Goal: Transaction & Acquisition: Obtain resource

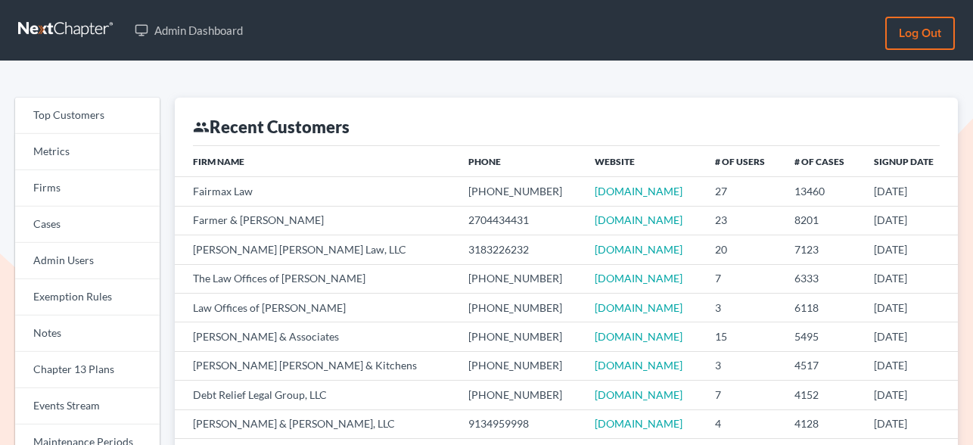
scroll to position [195, 0]
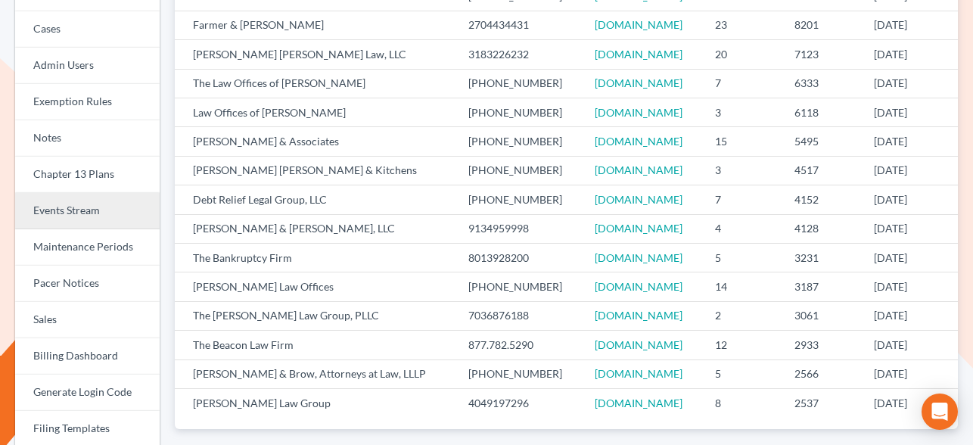
click at [83, 208] on link "Events Stream" at bounding box center [87, 211] width 145 height 36
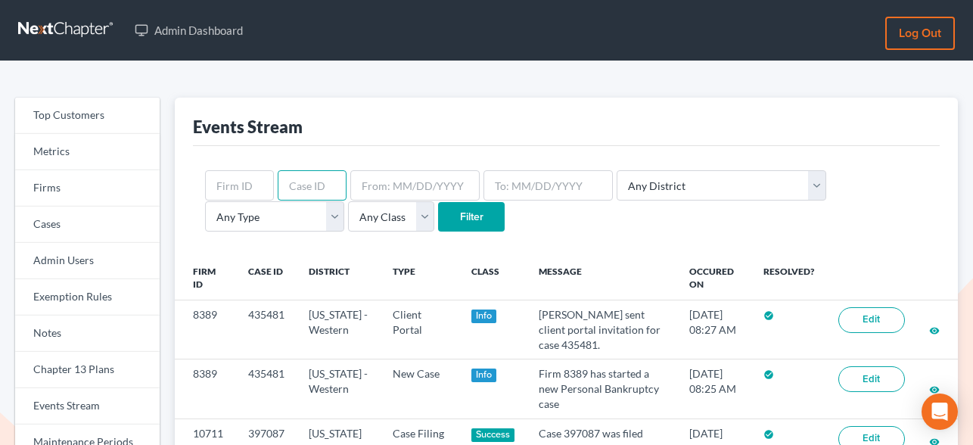
click at [319, 183] on input "text" at bounding box center [312, 185] width 69 height 30
type input "4194"
click at [438, 217] on input "Filter" at bounding box center [471, 217] width 67 height 30
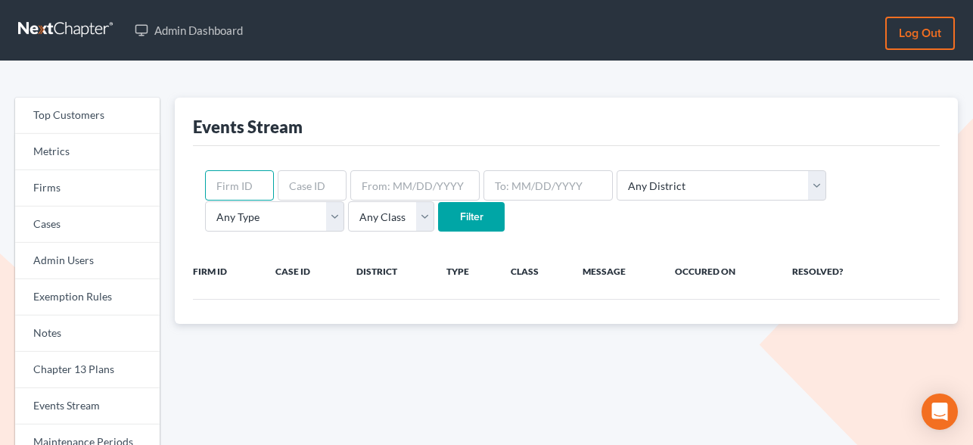
click at [251, 185] on input "text" at bounding box center [239, 185] width 69 height 30
type input "4194"
click at [438, 223] on input "Filter" at bounding box center [471, 217] width 67 height 30
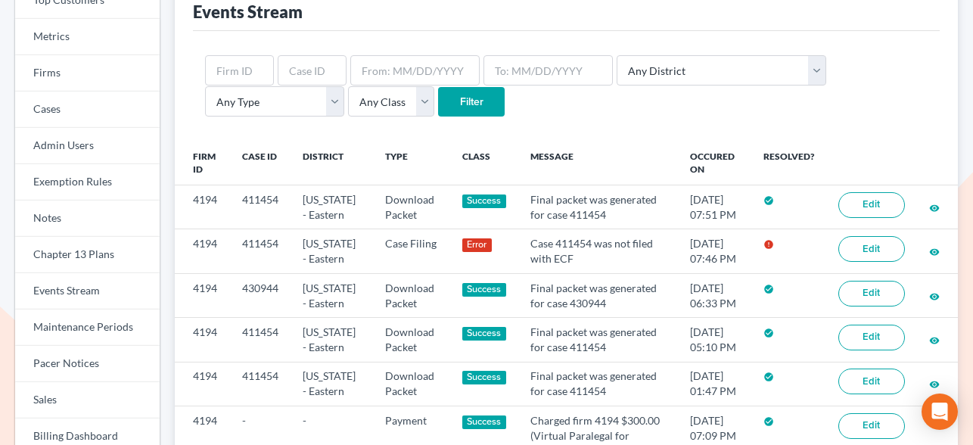
scroll to position [116, 0]
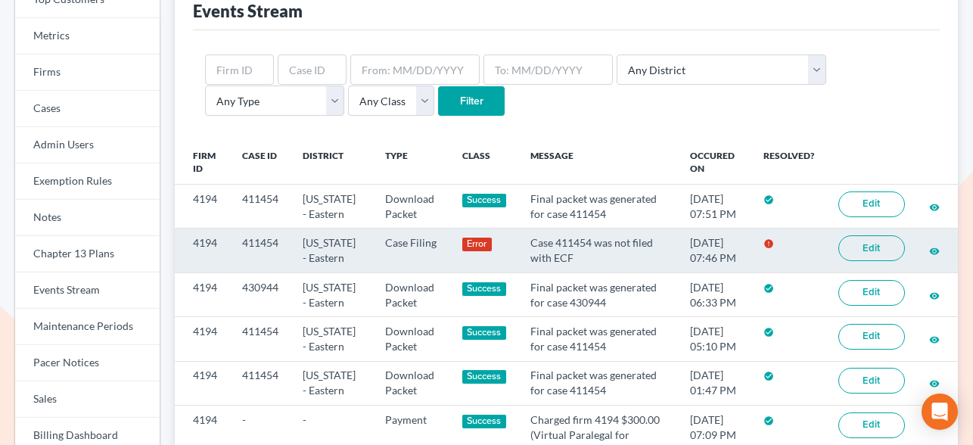
click at [879, 249] on link "Edit" at bounding box center [872, 248] width 67 height 26
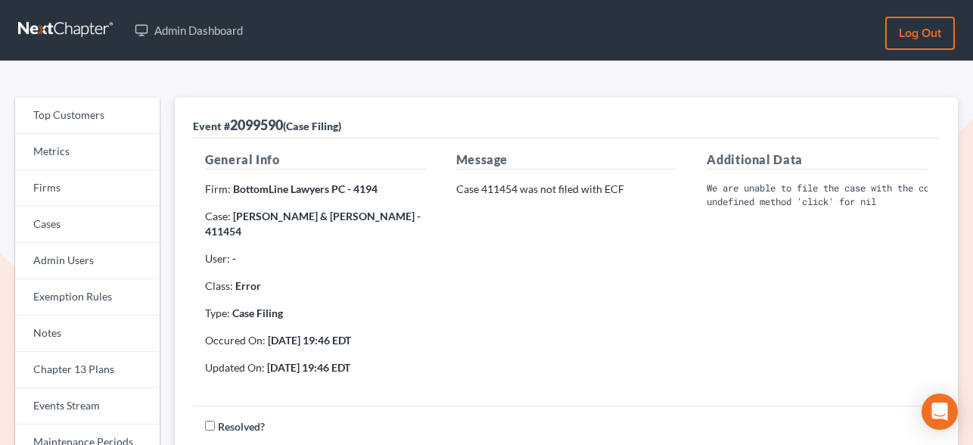
scroll to position [0, 35]
click at [224, 230] on strong "Sanford Nickerson & Kimberly Nicholas - 411454" at bounding box center [313, 224] width 216 height 28
copy strong "411454"
click at [220, 232] on strong "Sanford Nickerson & Kimberly Nicholas - 411454" at bounding box center [313, 224] width 216 height 28
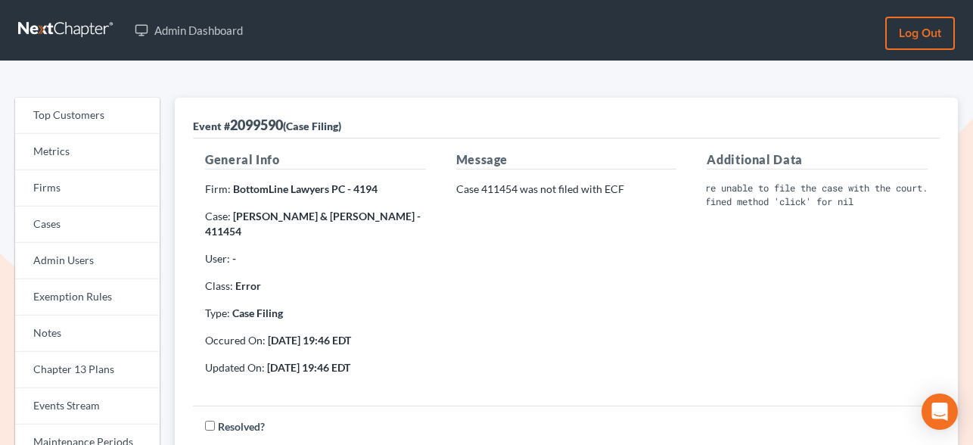
click at [220, 232] on strong "Sanford Nickerson & Kimberly Nicholas - 411454" at bounding box center [313, 224] width 216 height 28
click at [65, 182] on link "Firms" at bounding box center [87, 188] width 145 height 36
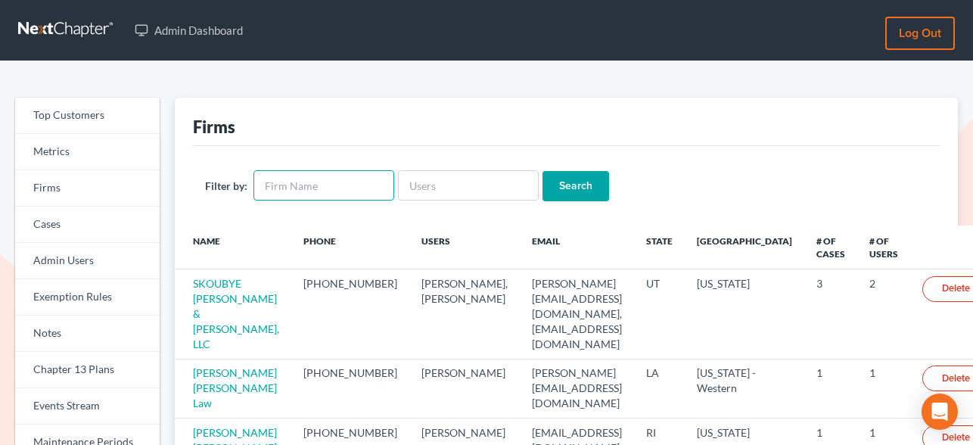
click at [319, 179] on input "text" at bounding box center [324, 185] width 141 height 30
type input "[PERSON_NAME]"
click at [543, 171] on input "Search" at bounding box center [576, 186] width 67 height 30
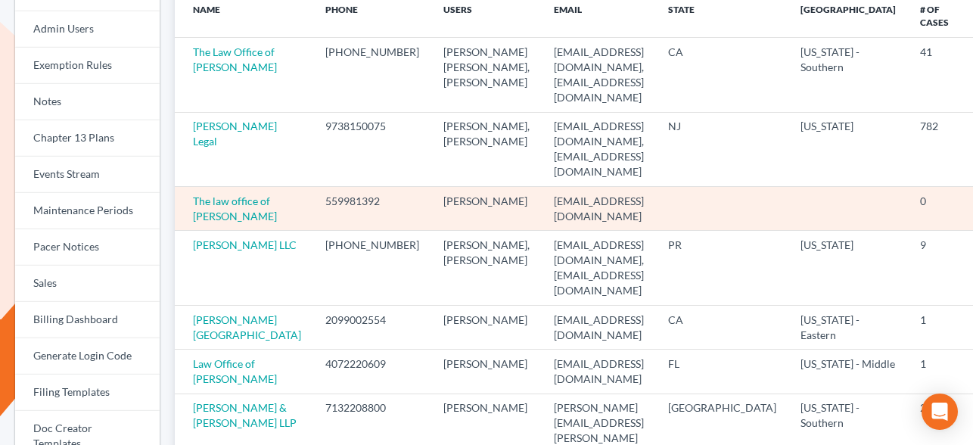
scroll to position [235, 0]
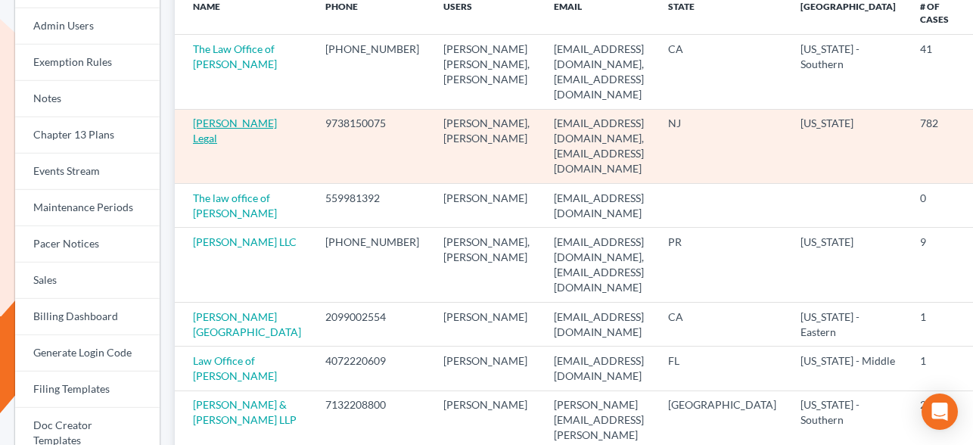
click at [201, 129] on link "[PERSON_NAME] Legal" at bounding box center [235, 131] width 84 height 28
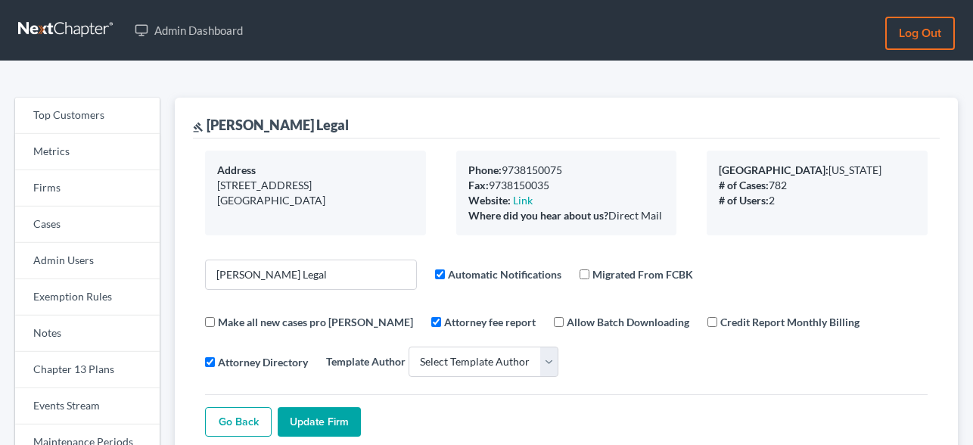
select select
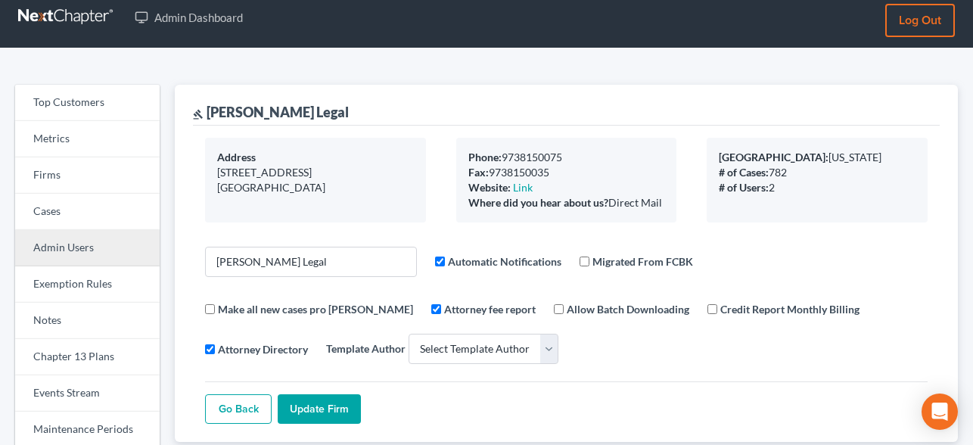
scroll to position [72, 0]
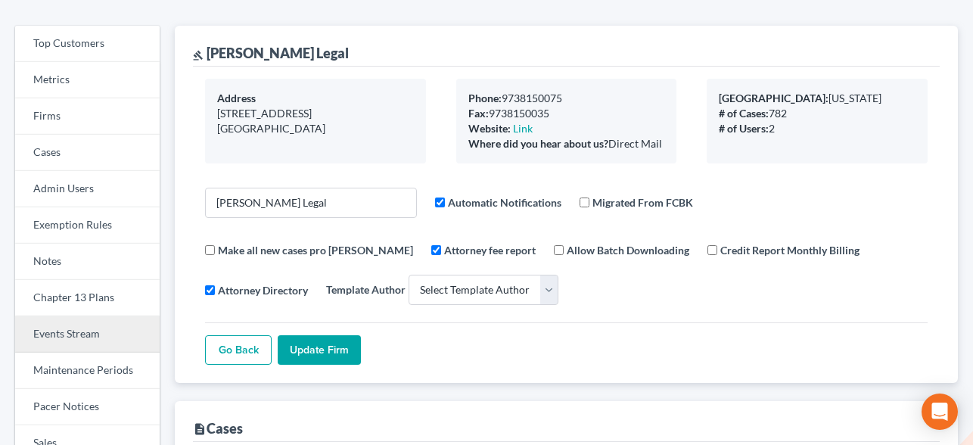
click at [77, 328] on link "Events Stream" at bounding box center [87, 334] width 145 height 36
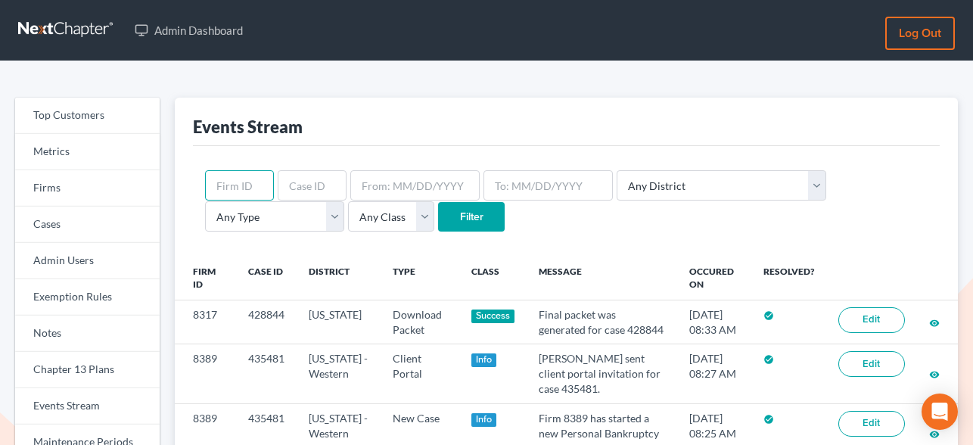
click at [242, 183] on input "text" at bounding box center [239, 185] width 69 height 30
type input "2646"
click at [438, 219] on input "Filter" at bounding box center [471, 217] width 67 height 30
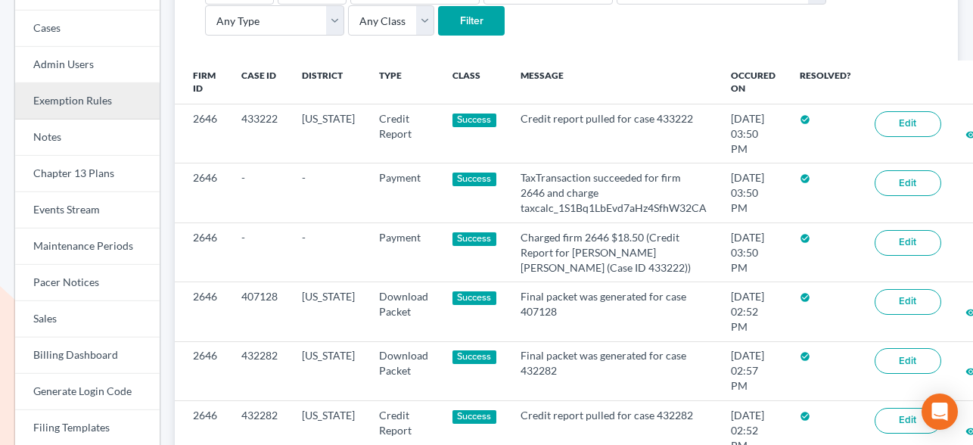
scroll to position [241, 0]
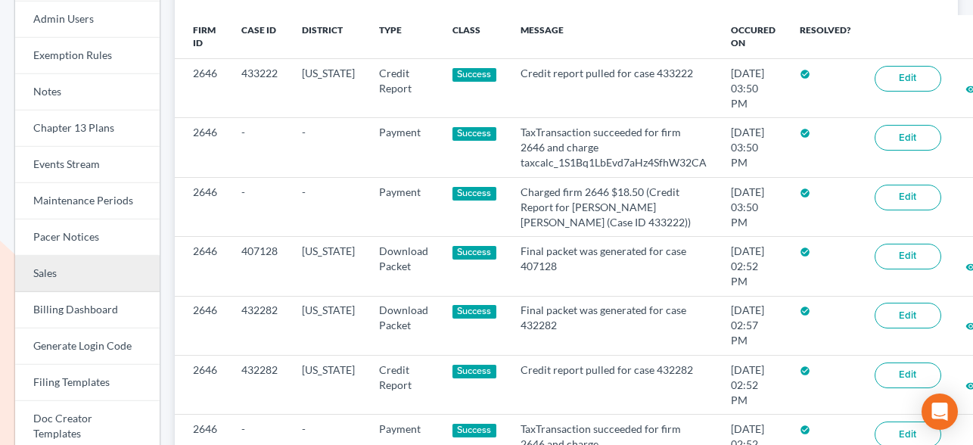
click at [101, 273] on link "Sales" at bounding box center [87, 274] width 145 height 36
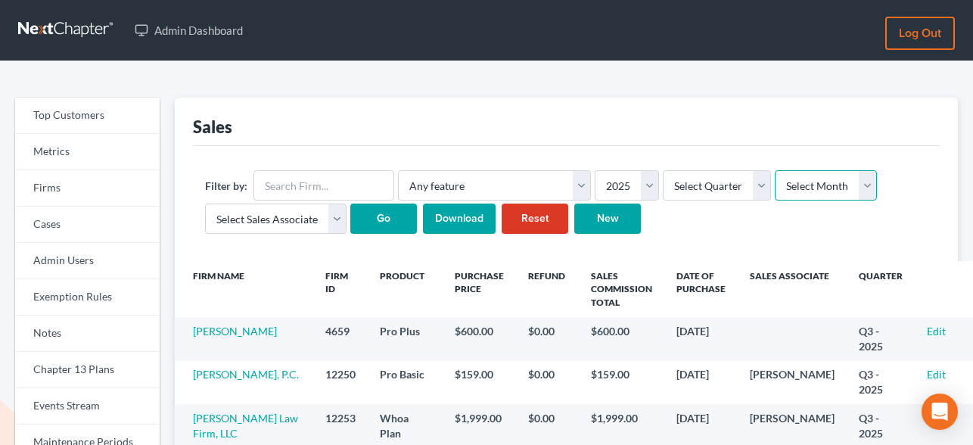
click at [775, 194] on select "Select Month January February March April May June July August September Octobe…" at bounding box center [826, 185] width 102 height 30
select select "9"
click at [775, 170] on select "Select Month January February March April May June July August September Octobe…" at bounding box center [826, 185] width 102 height 30
click at [385, 216] on input "Go" at bounding box center [383, 219] width 67 height 30
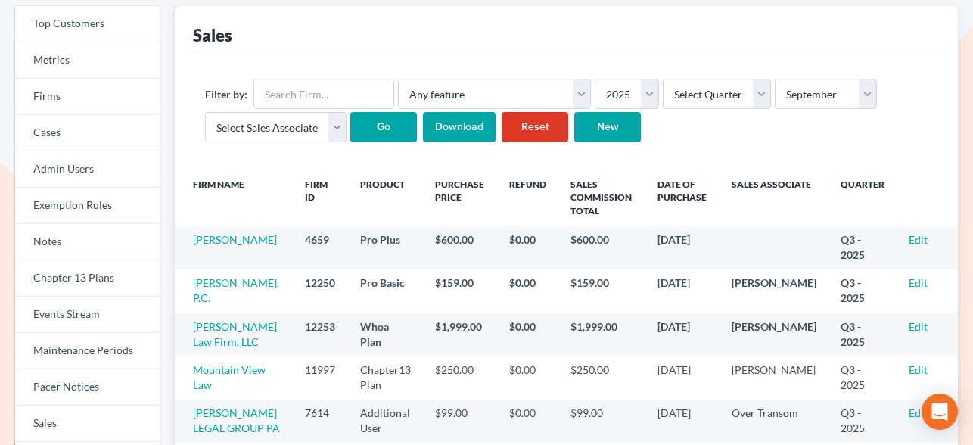
scroll to position [92, 0]
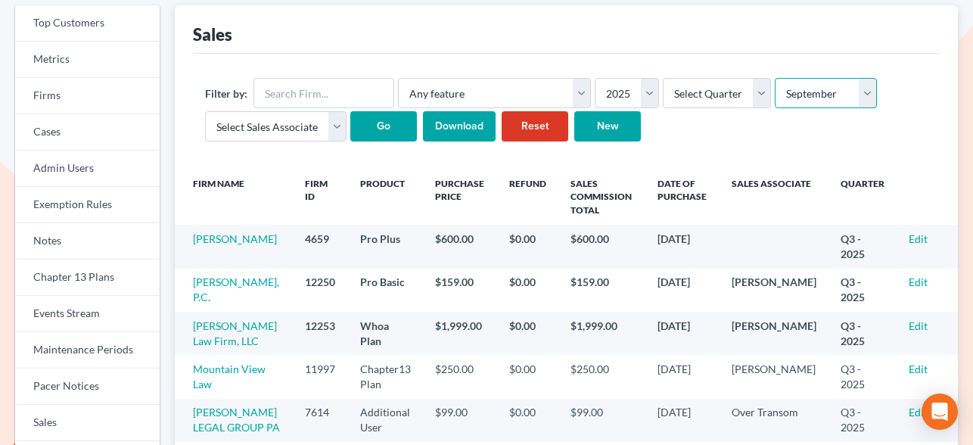
click at [814, 96] on select "Select Month January February March April May June July August September Octobe…" at bounding box center [826, 93] width 102 height 30
select select "8"
click at [775, 78] on select "Select Month January February March April May June July August September Octobe…" at bounding box center [826, 93] width 102 height 30
click at [400, 118] on input "Go" at bounding box center [383, 126] width 67 height 30
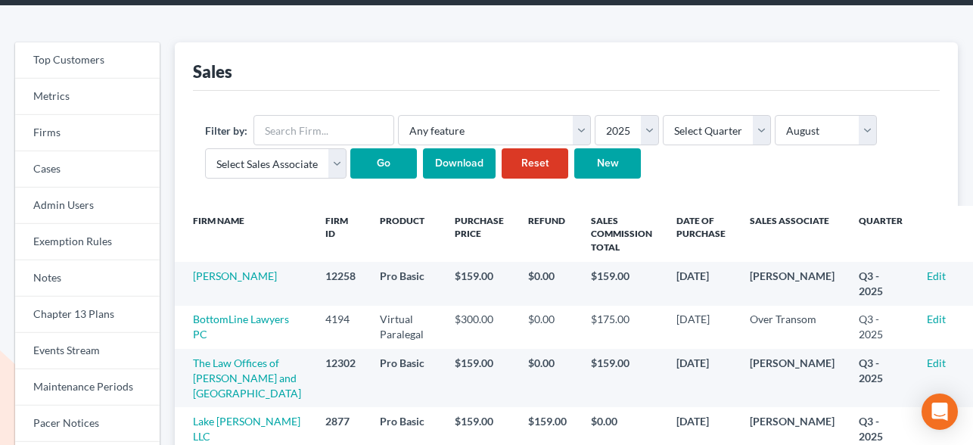
click at [468, 160] on input "Download" at bounding box center [459, 163] width 73 height 30
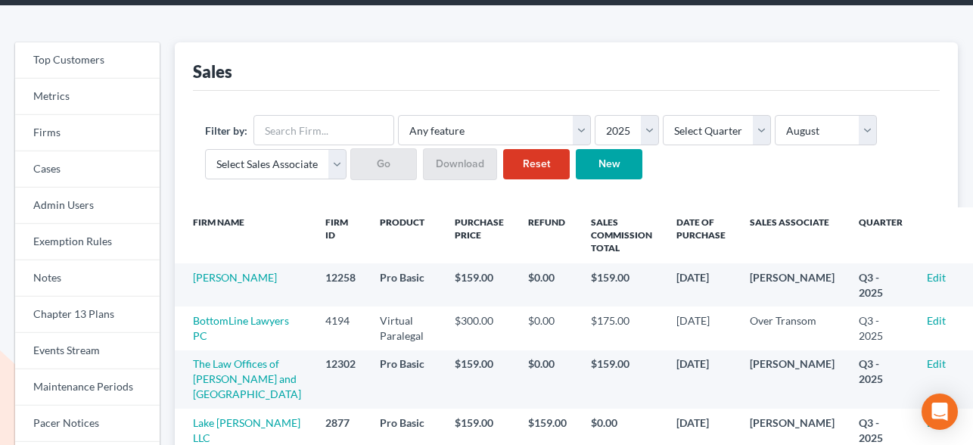
scroll to position [55, 0]
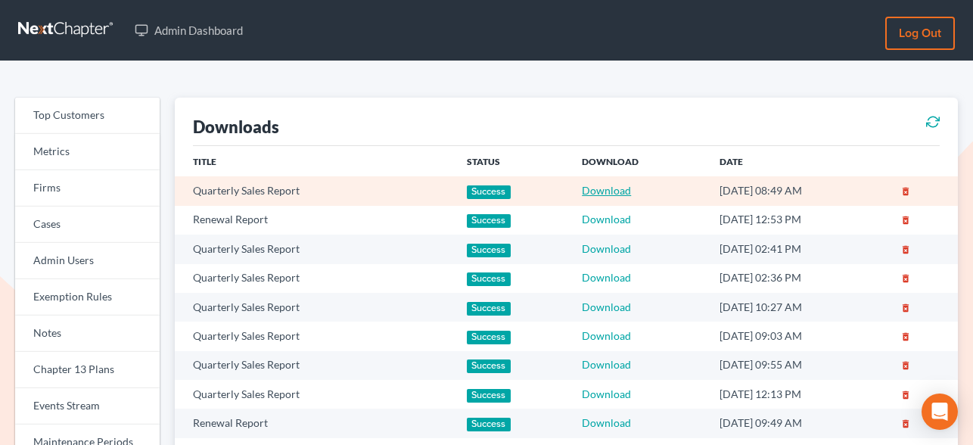
click at [582, 189] on link "Download" at bounding box center [606, 190] width 49 height 13
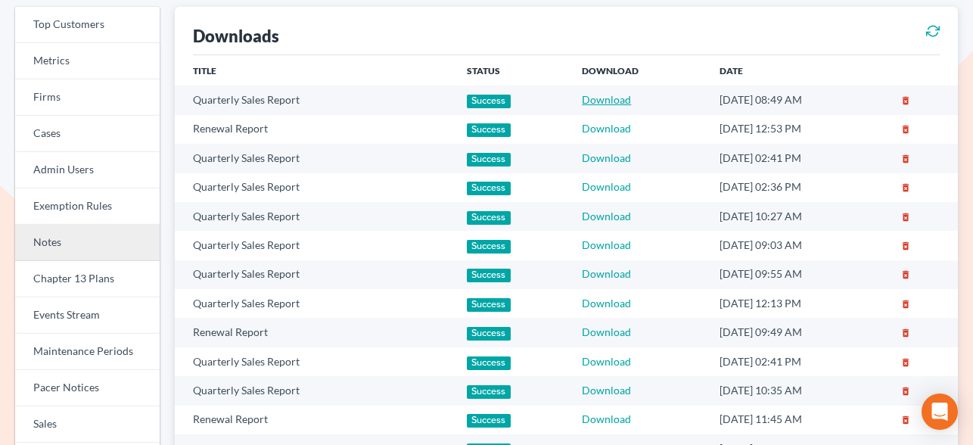
scroll to position [107, 0]
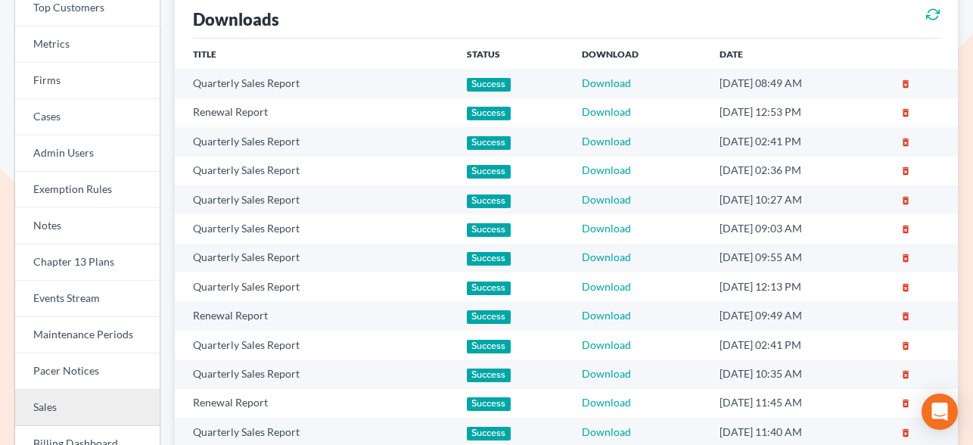
click at [56, 400] on link "Sales" at bounding box center [87, 408] width 145 height 36
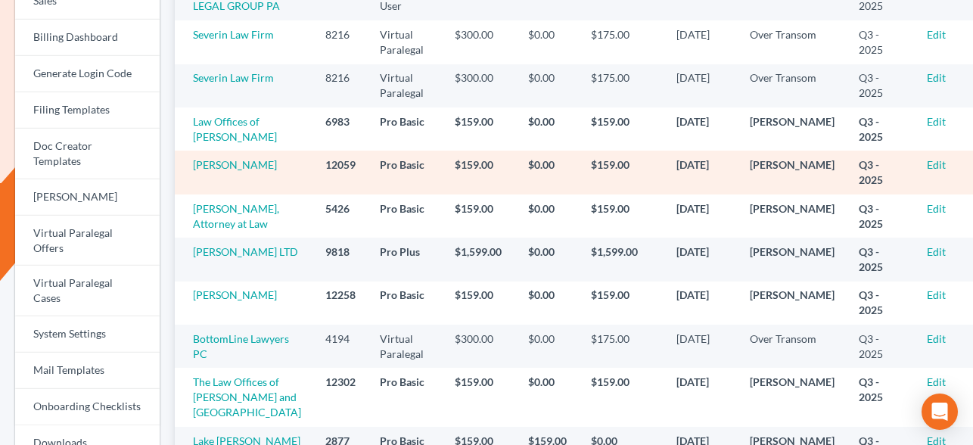
scroll to position [515, 0]
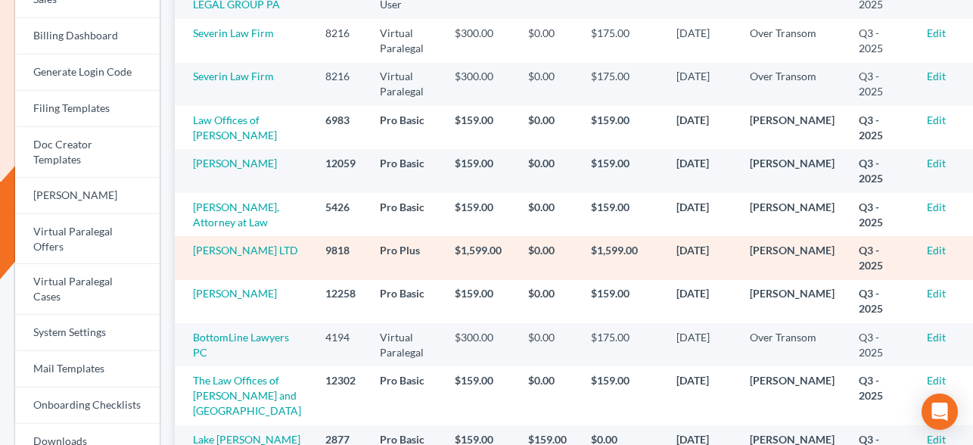
drag, startPoint x: 667, startPoint y: 263, endPoint x: 745, endPoint y: 260, distance: 78.0
click at [738, 260] on td "08/31/2025" at bounding box center [700, 257] width 73 height 43
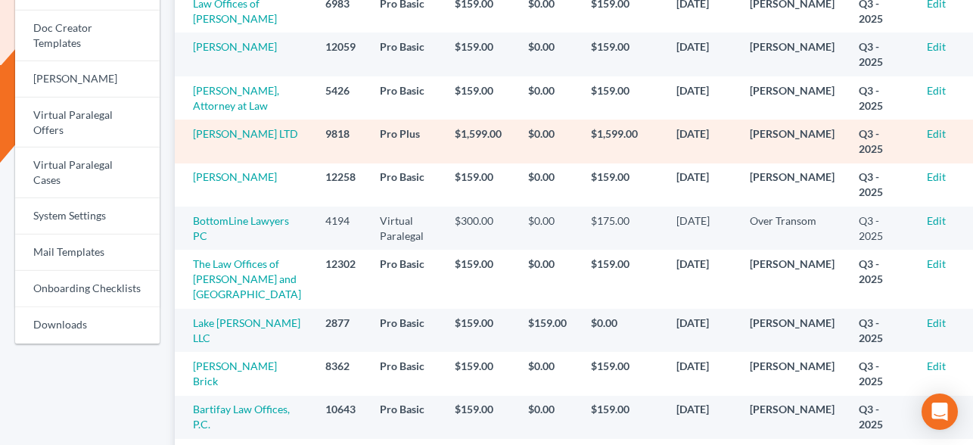
scroll to position [634, 0]
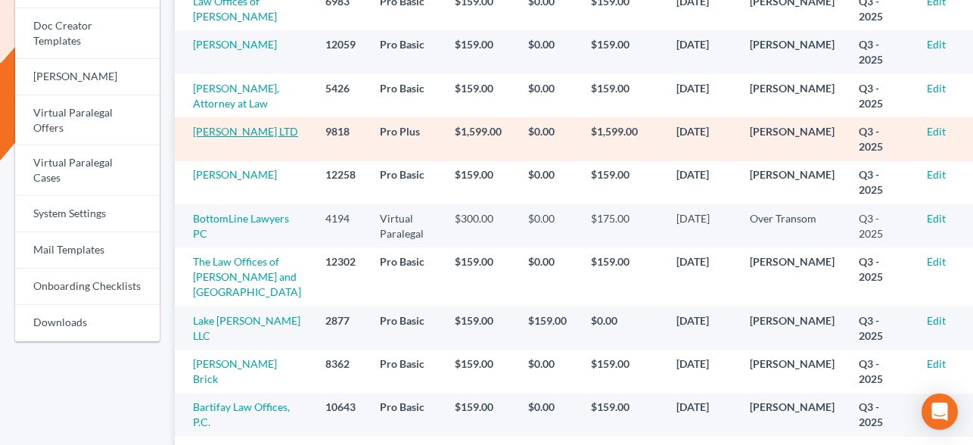
click at [226, 138] on link "Ciolek LTD" at bounding box center [245, 131] width 105 height 13
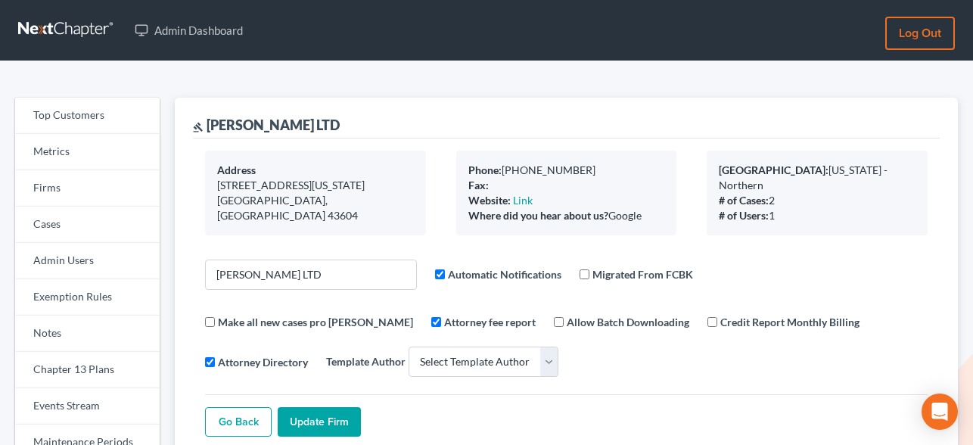
select select
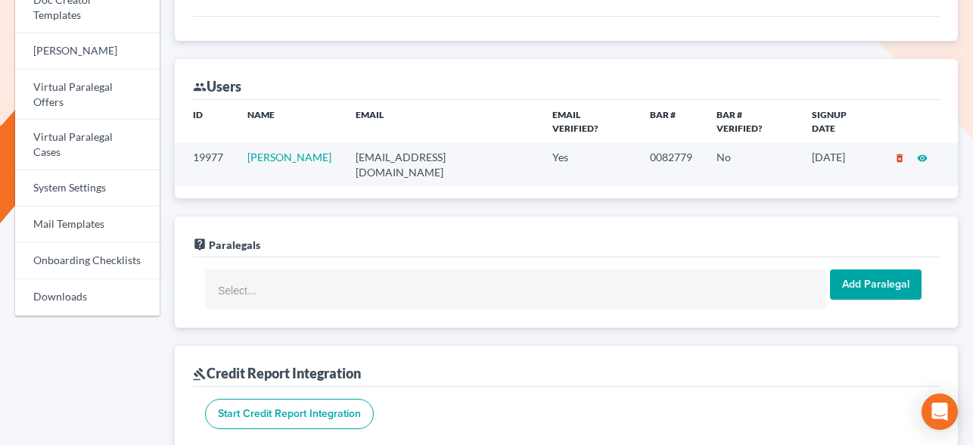
scroll to position [658, 0]
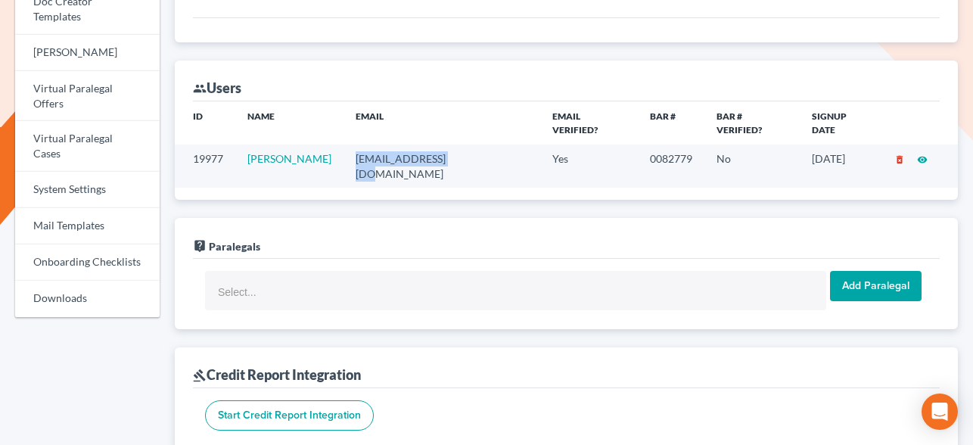
drag, startPoint x: 444, startPoint y: 139, endPoint x: 350, endPoint y: 135, distance: 94.7
click at [350, 145] on td "info@counselor.pro" at bounding box center [442, 166] width 197 height 43
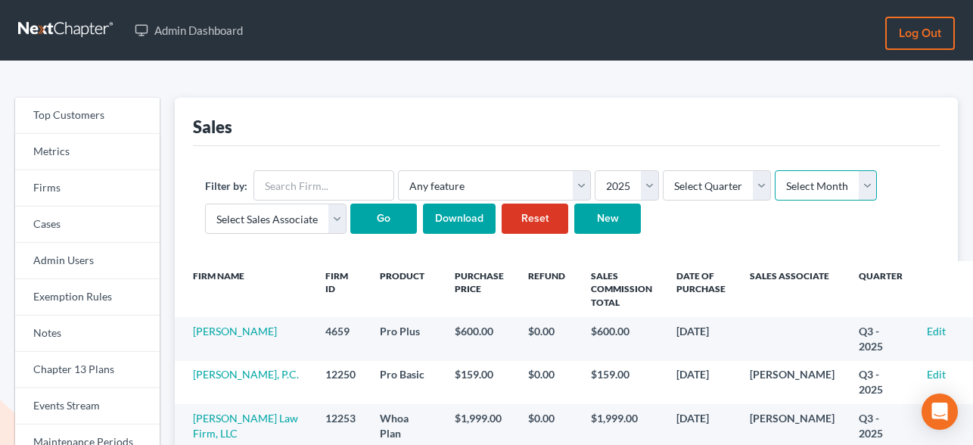
click at [806, 186] on select "Select Month January February March April May June July August September Octobe…" at bounding box center [826, 185] width 102 height 30
select select "9"
click at [775, 170] on select "Select Month January February March April May June July August September Octobe…" at bounding box center [826, 185] width 102 height 30
click at [372, 219] on input "Go" at bounding box center [383, 219] width 67 height 30
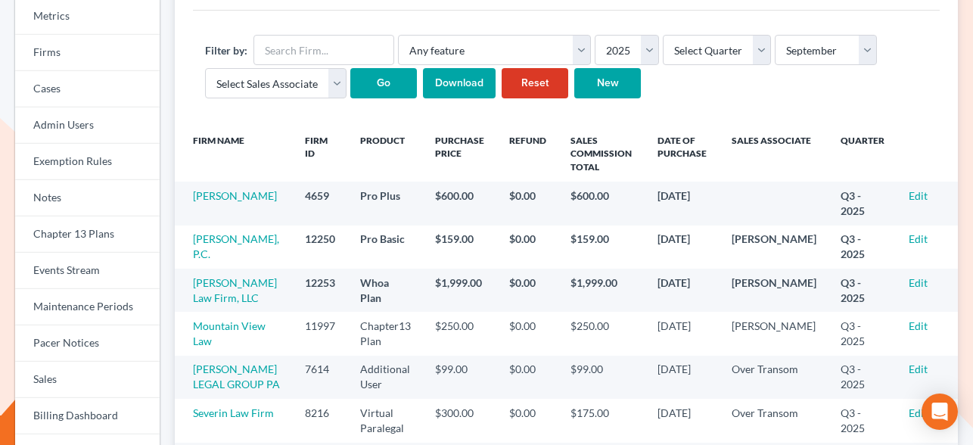
scroll to position [138, 0]
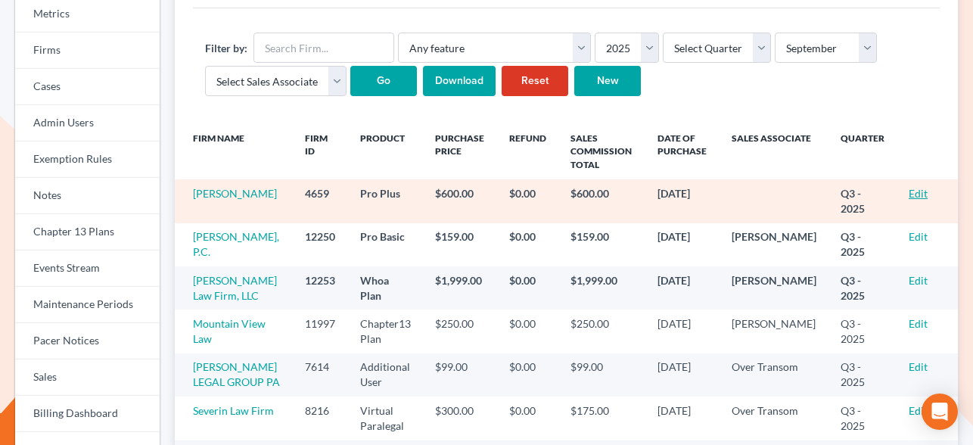
click at [916, 194] on link "Edit" at bounding box center [918, 193] width 19 height 13
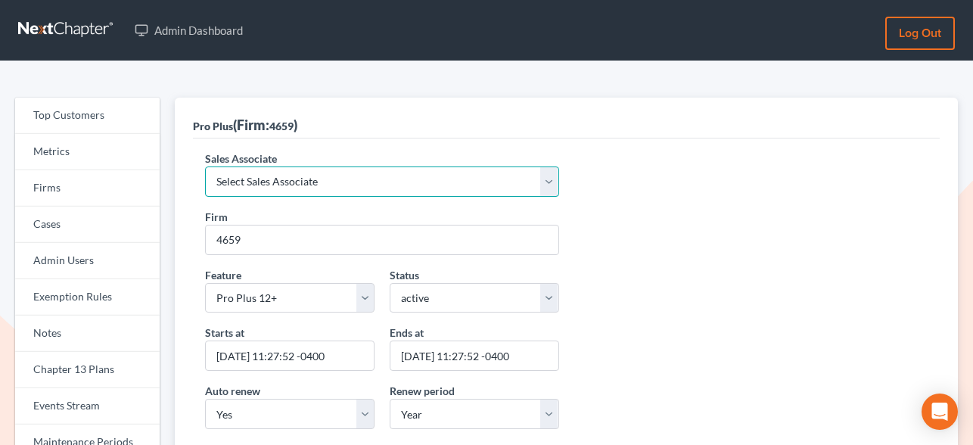
click at [415, 176] on select "Select Sales Associate Alex Seymour Over Transom Tim Shadoan" at bounding box center [382, 181] width 354 height 30
select select "7676"
click at [205, 166] on select "Select Sales Associate Alex Seymour Over Transom Tim Shadoan" at bounding box center [382, 181] width 354 height 30
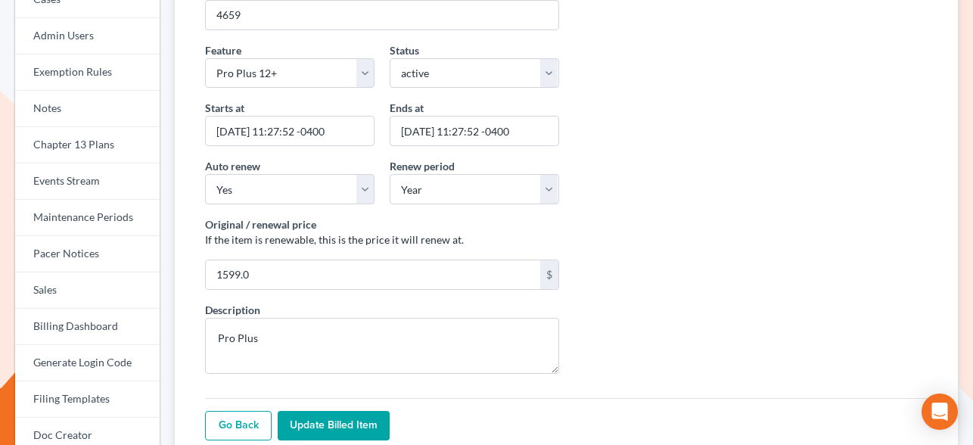
click at [356, 425] on input "Update Billed item" at bounding box center [334, 426] width 112 height 30
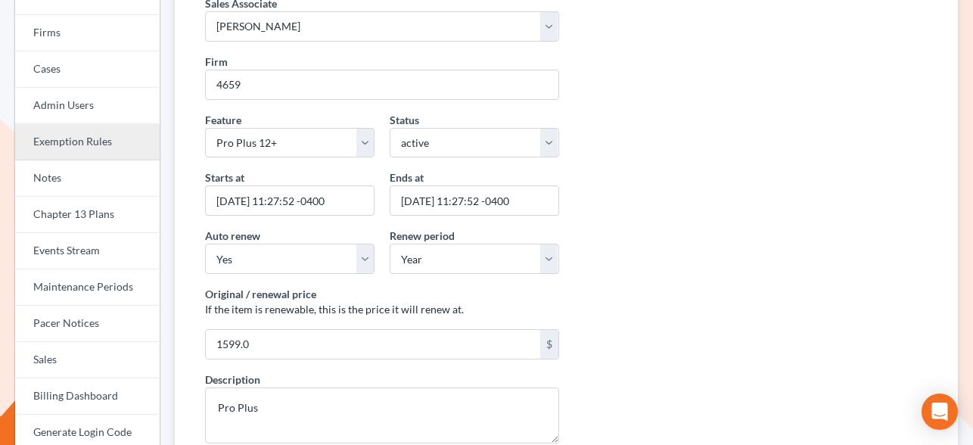
scroll to position [210, 0]
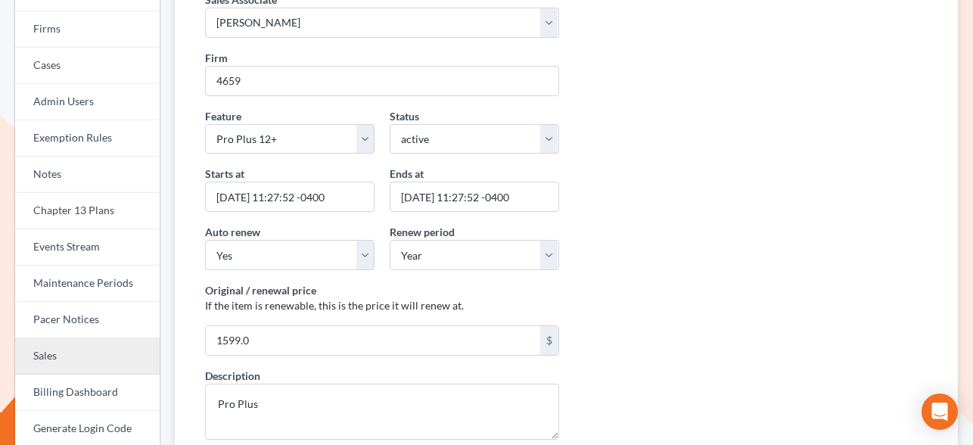
click at [73, 346] on link "Sales" at bounding box center [87, 356] width 145 height 36
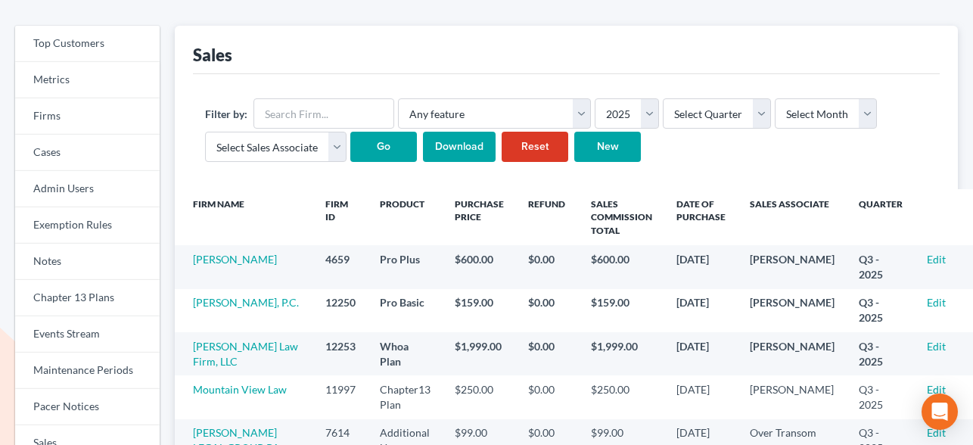
scroll to position [93, 0]
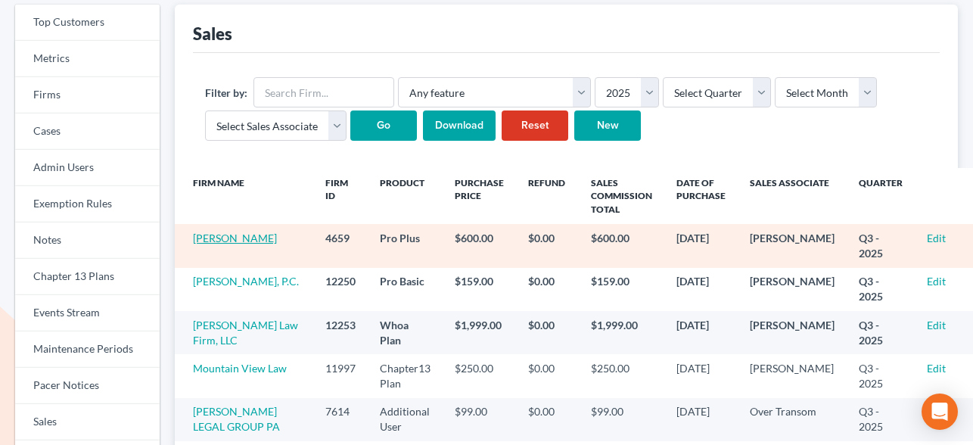
click at [250, 239] on link "[PERSON_NAME]" at bounding box center [235, 238] width 84 height 13
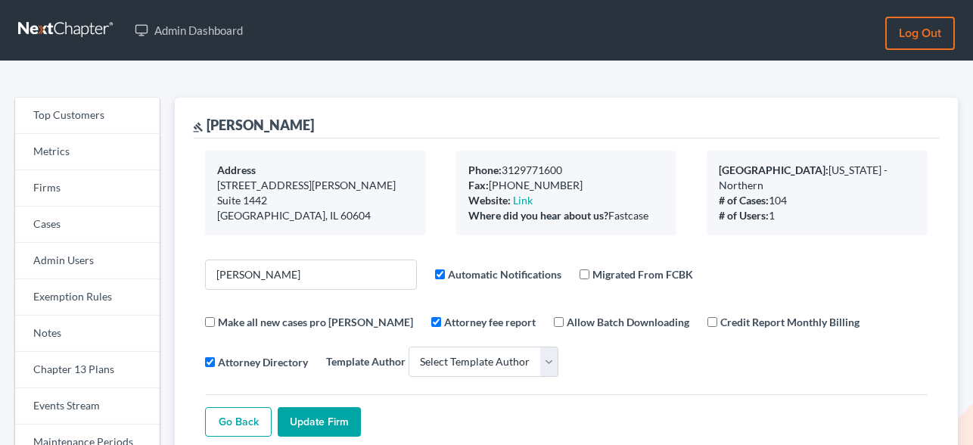
select select
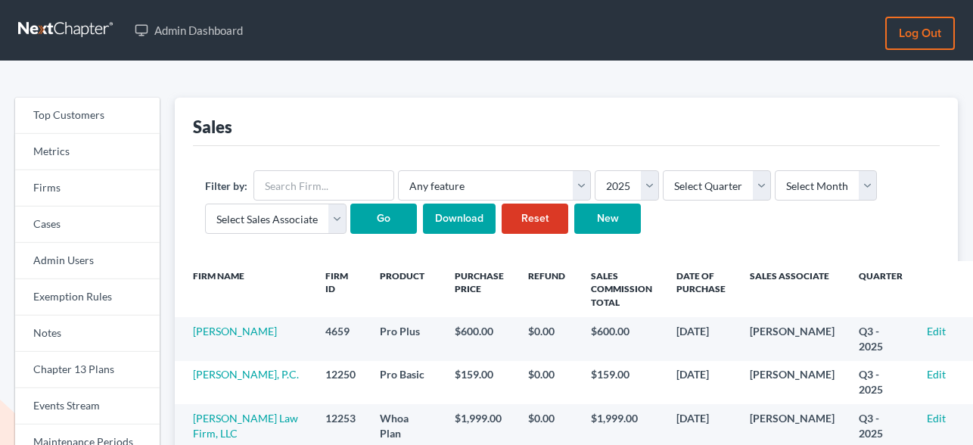
scroll to position [93, 0]
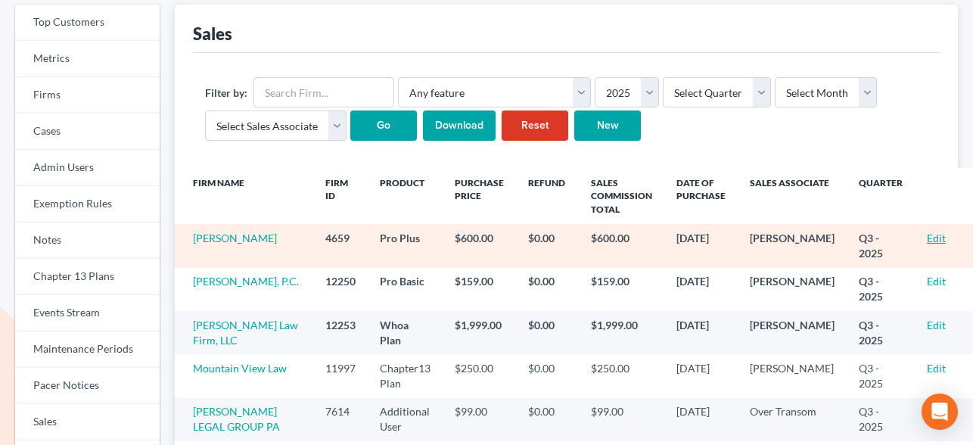
click at [927, 238] on link "Edit" at bounding box center [936, 238] width 19 height 13
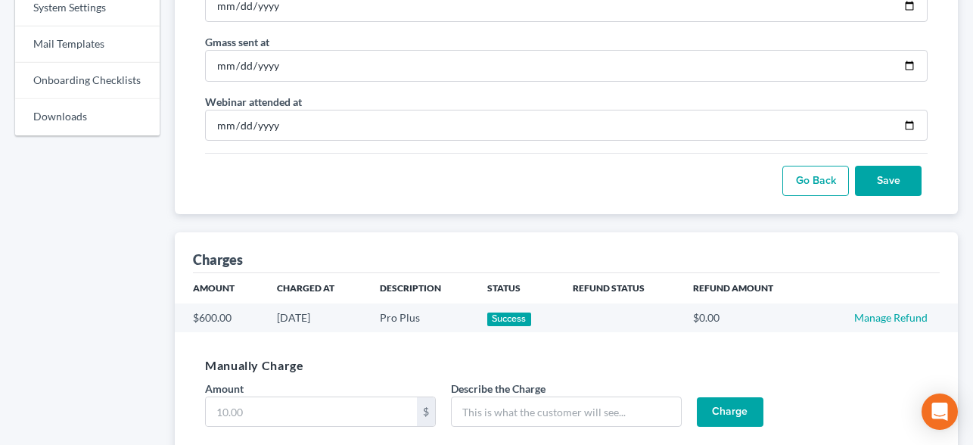
scroll to position [916, 0]
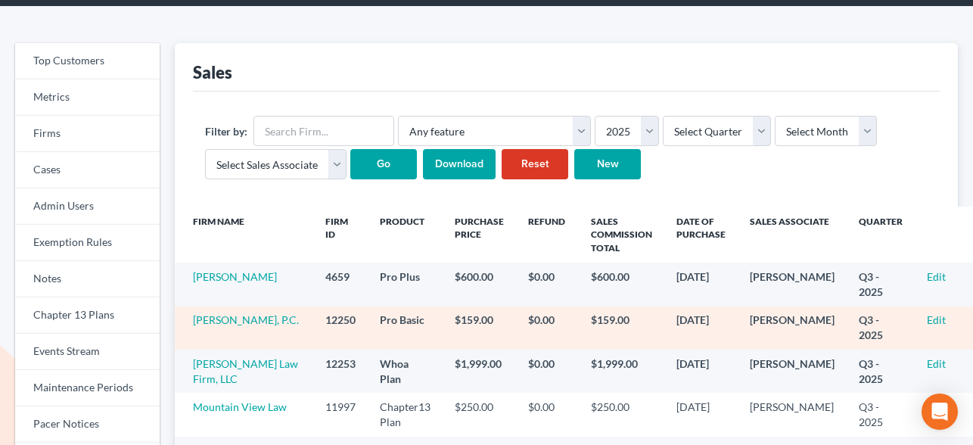
scroll to position [53, 0]
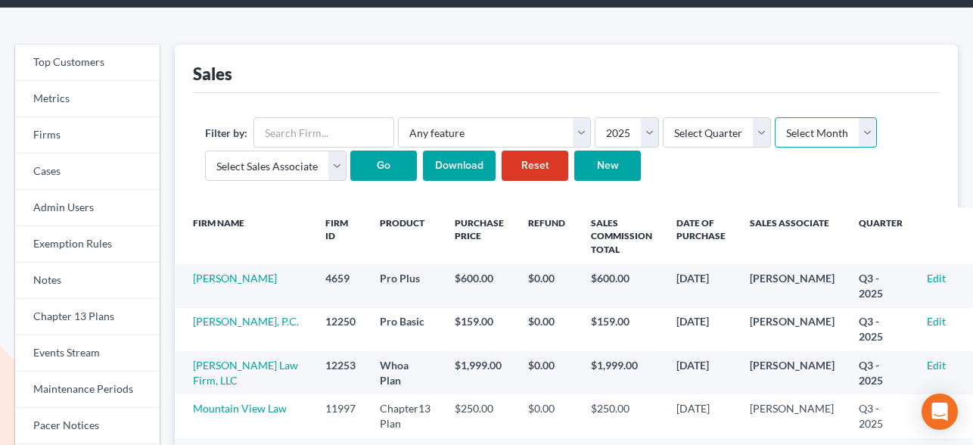
click at [812, 129] on select "Select Month January February March April May June July August September Octobe…" at bounding box center [826, 132] width 102 height 30
select select "9"
click at [775, 117] on select "Select Month January February March April May June July August September Octobe…" at bounding box center [826, 132] width 102 height 30
click at [381, 167] on input "Go" at bounding box center [383, 166] width 67 height 30
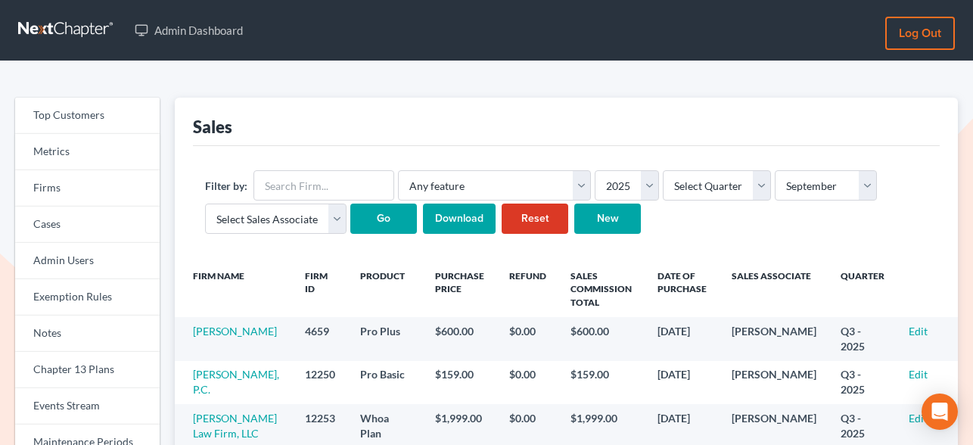
click at [460, 220] on input "Download" at bounding box center [459, 219] width 73 height 30
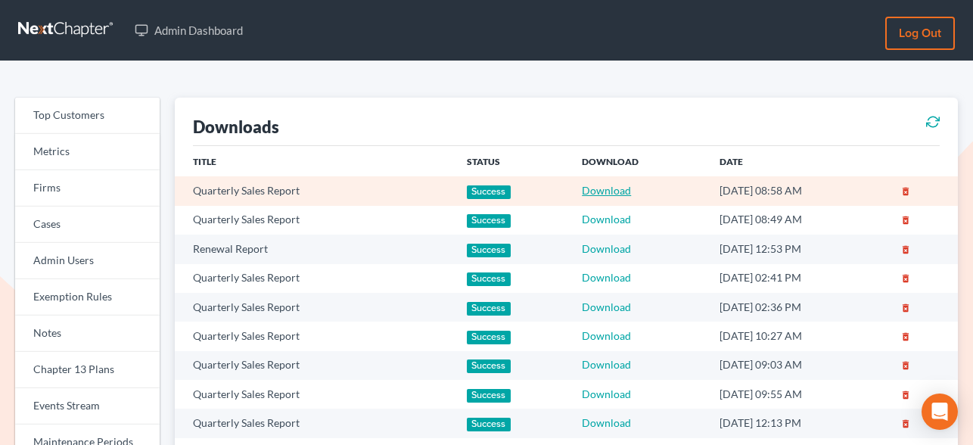
click at [585, 189] on link "Download" at bounding box center [606, 190] width 49 height 13
